Goal: Check status: Check status

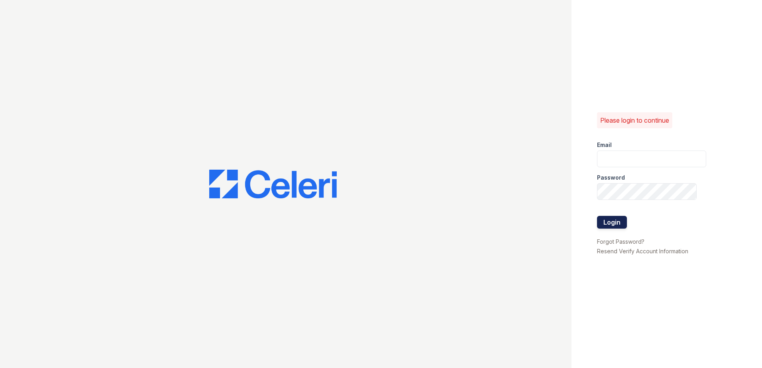
type input "CCarbonell@trinity-pm.com"
click at [621, 224] on button "Login" at bounding box center [612, 222] width 30 height 13
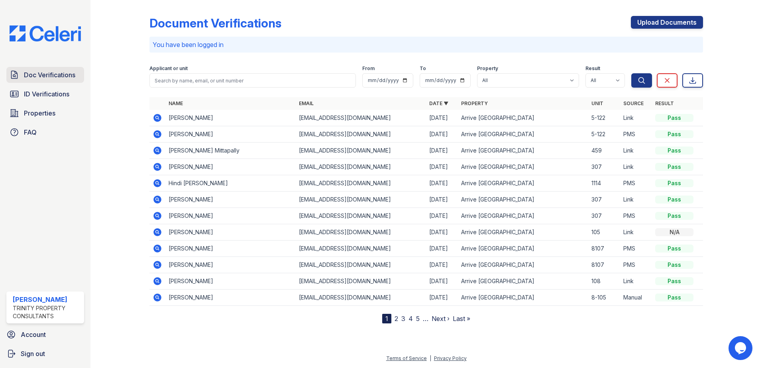
click at [50, 79] on span "Doc Verifications" at bounding box center [49, 75] width 51 height 10
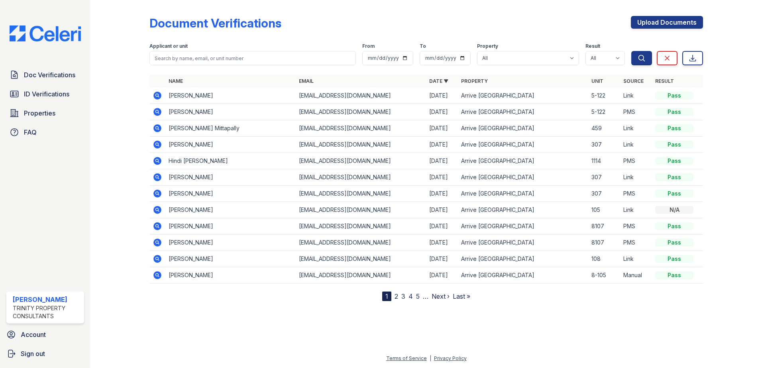
click at [155, 113] on icon at bounding box center [157, 112] width 8 height 8
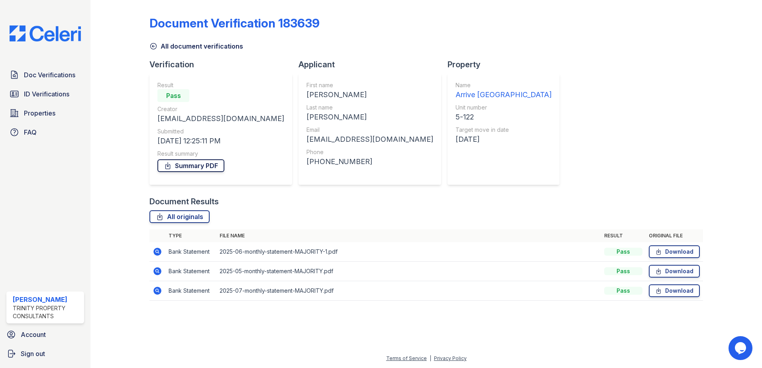
click at [189, 164] on link "Summary PDF" at bounding box center [190, 165] width 67 height 13
click at [44, 93] on span "ID Verifications" at bounding box center [46, 94] width 45 height 10
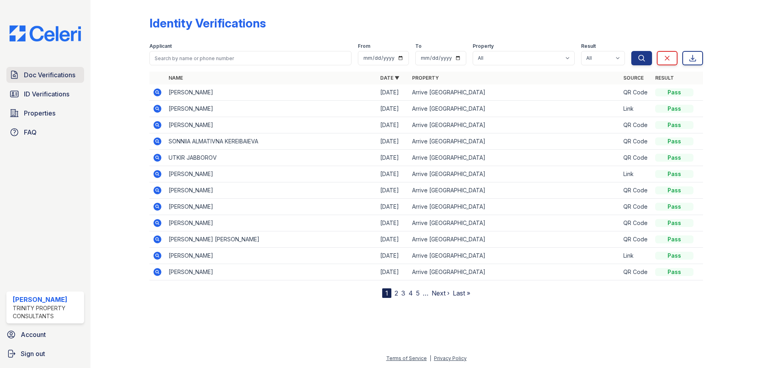
click at [47, 73] on span "Doc Verifications" at bounding box center [49, 75] width 51 height 10
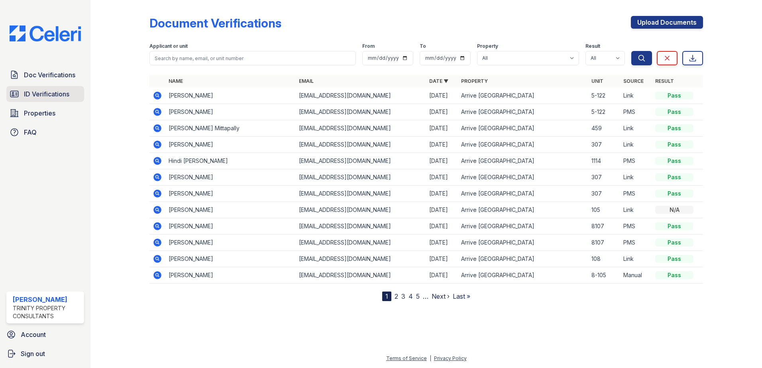
click at [47, 101] on link "ID Verifications" at bounding box center [45, 94] width 78 height 16
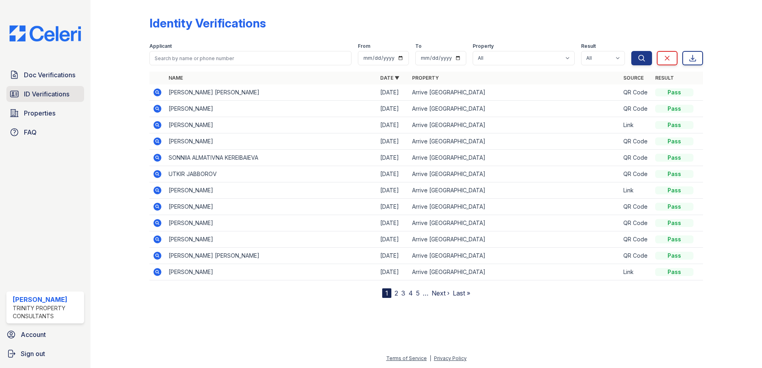
click at [36, 98] on span "ID Verifications" at bounding box center [46, 94] width 45 height 10
